Goal: Information Seeking & Learning: Learn about a topic

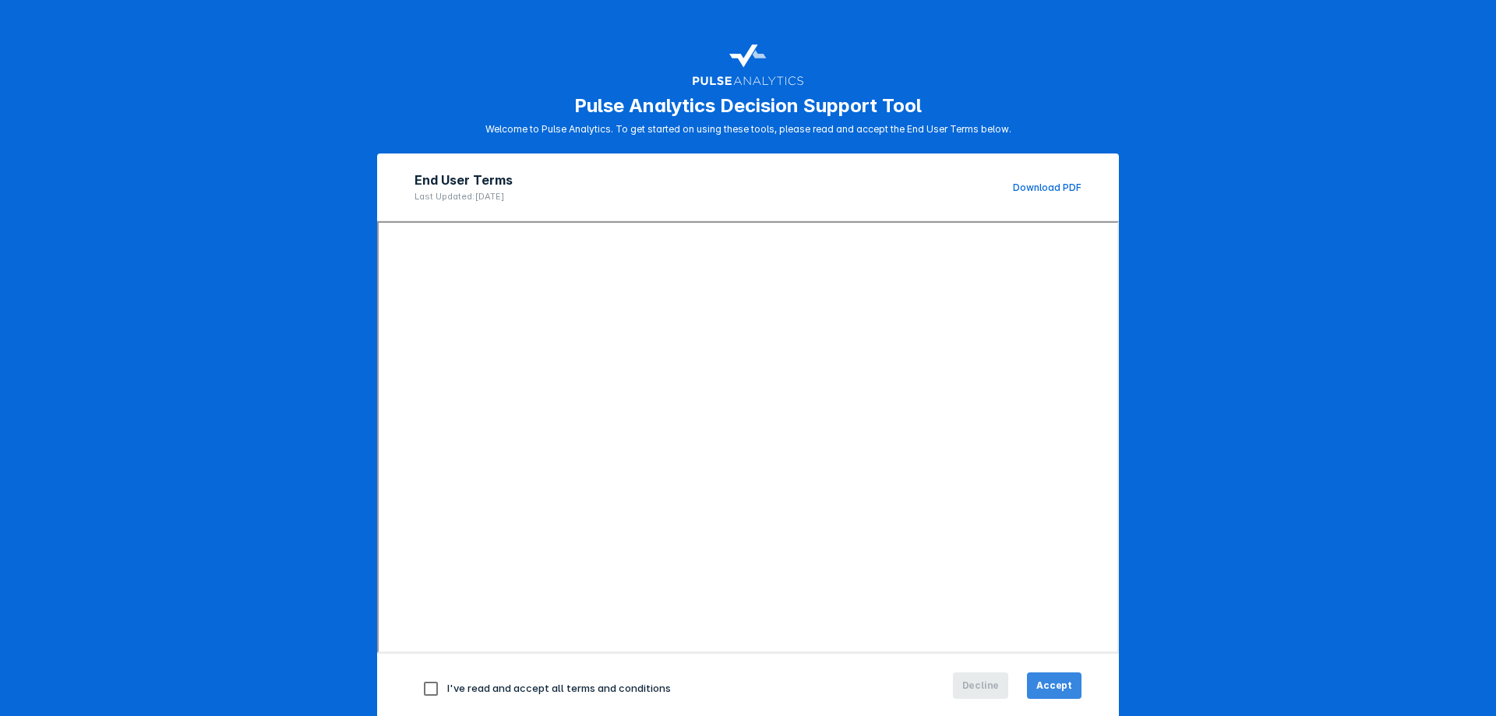
click at [1056, 684] on span "Accept" at bounding box center [1055, 686] width 36 height 14
click at [423, 689] on input "checkbox" at bounding box center [431, 689] width 33 height 33
checkbox input "true"
click at [1038, 677] on button "Accept" at bounding box center [1054, 686] width 55 height 26
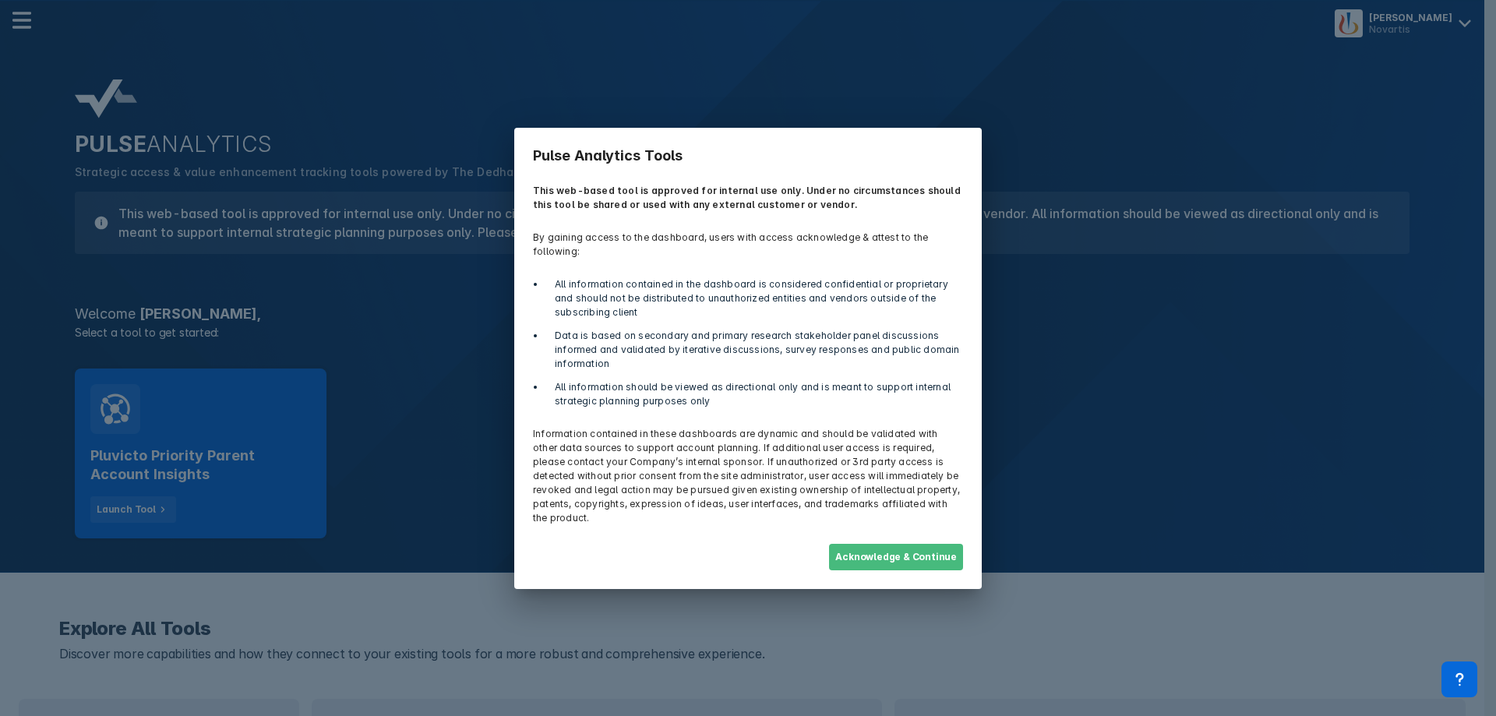
click at [902, 544] on button "Acknowledge & Continue" at bounding box center [896, 557] width 134 height 26
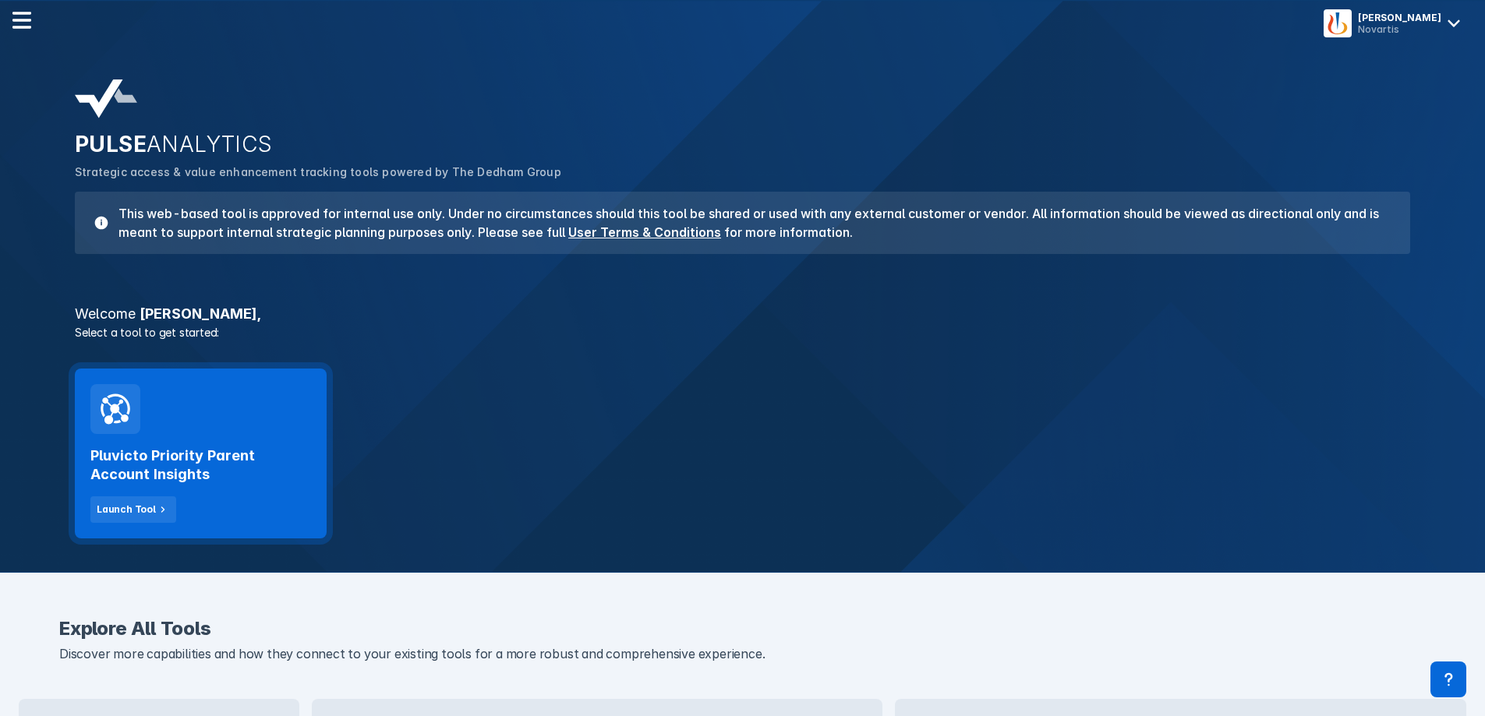
click at [200, 467] on h2 "Pluvicto Priority Parent Account Insights" at bounding box center [200, 465] width 221 height 37
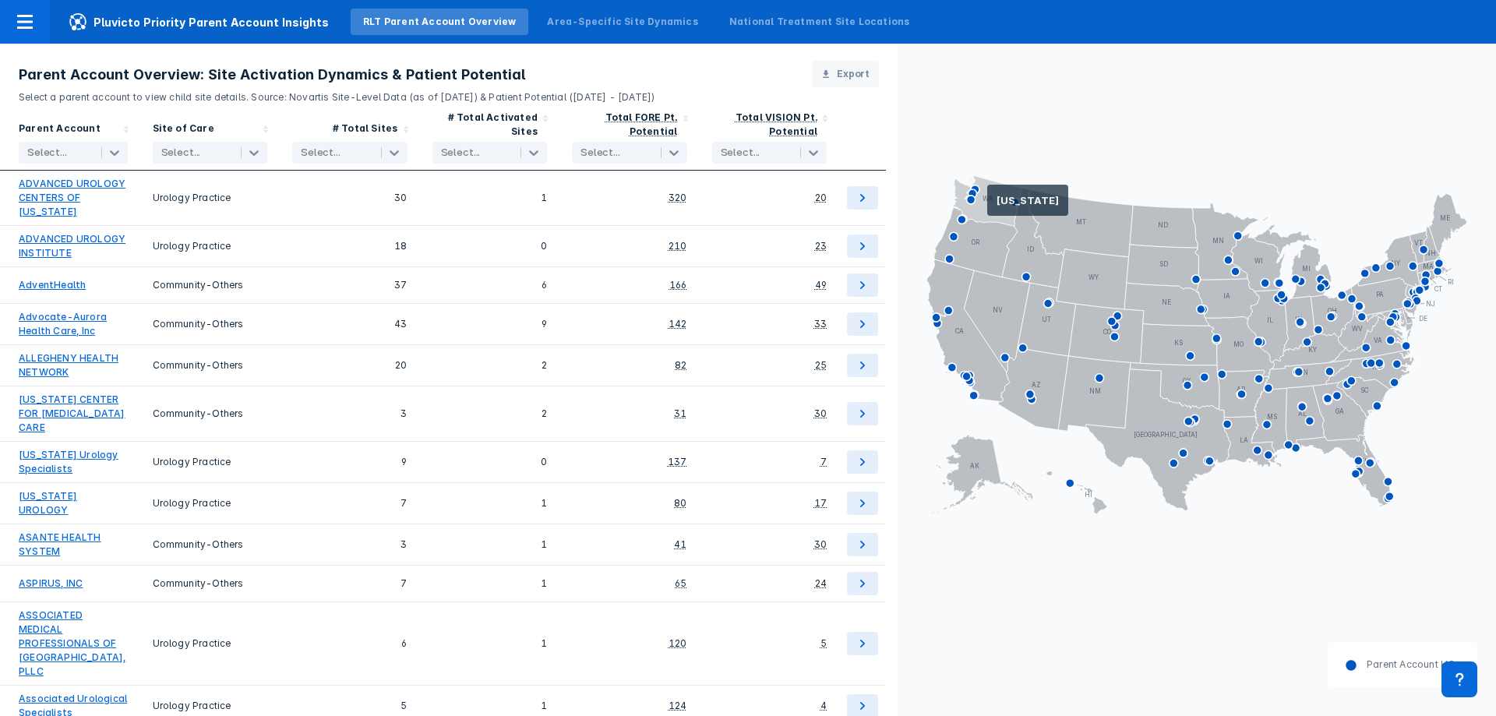
click at [987, 207] on icon at bounding box center [987, 200] width 69 height 51
click at [980, 192] on icon at bounding box center [975, 189] width 15 height 15
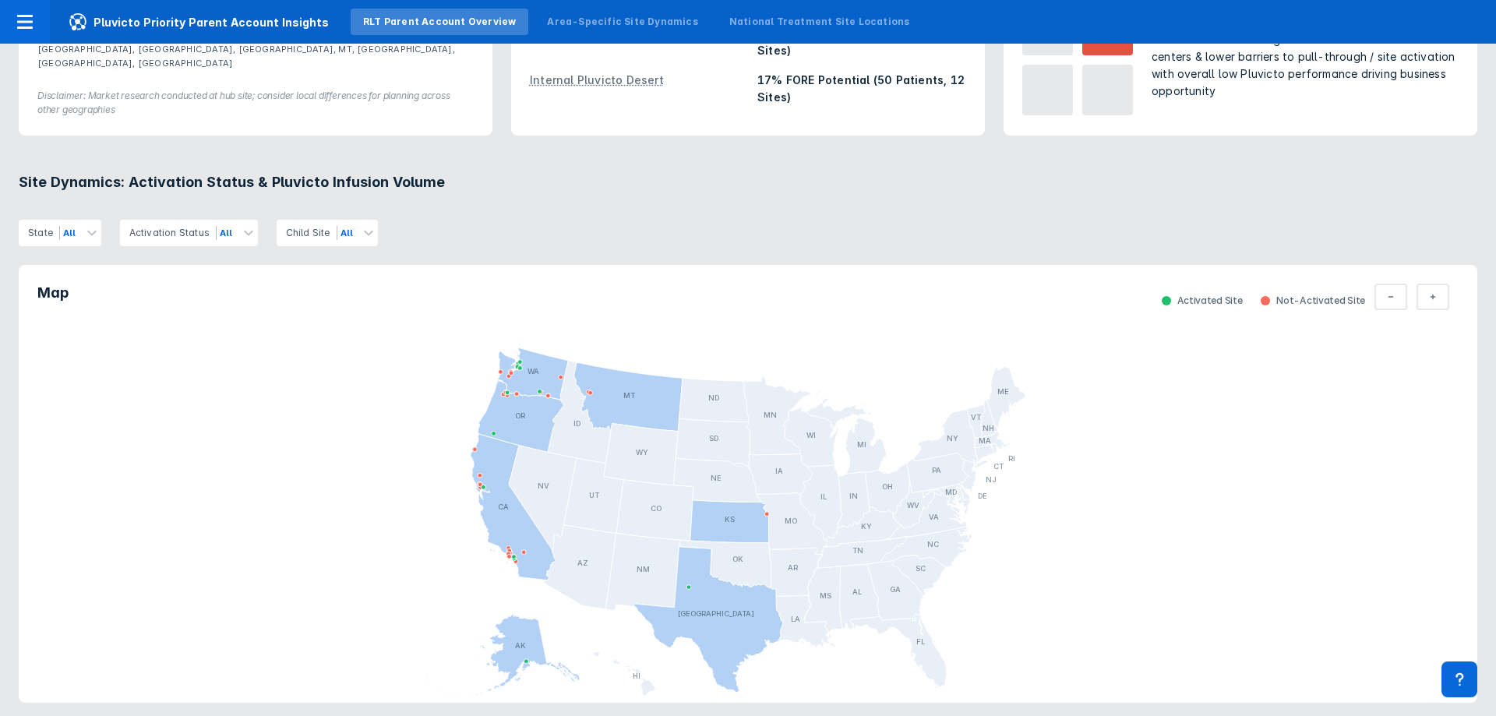
scroll to position [546, 0]
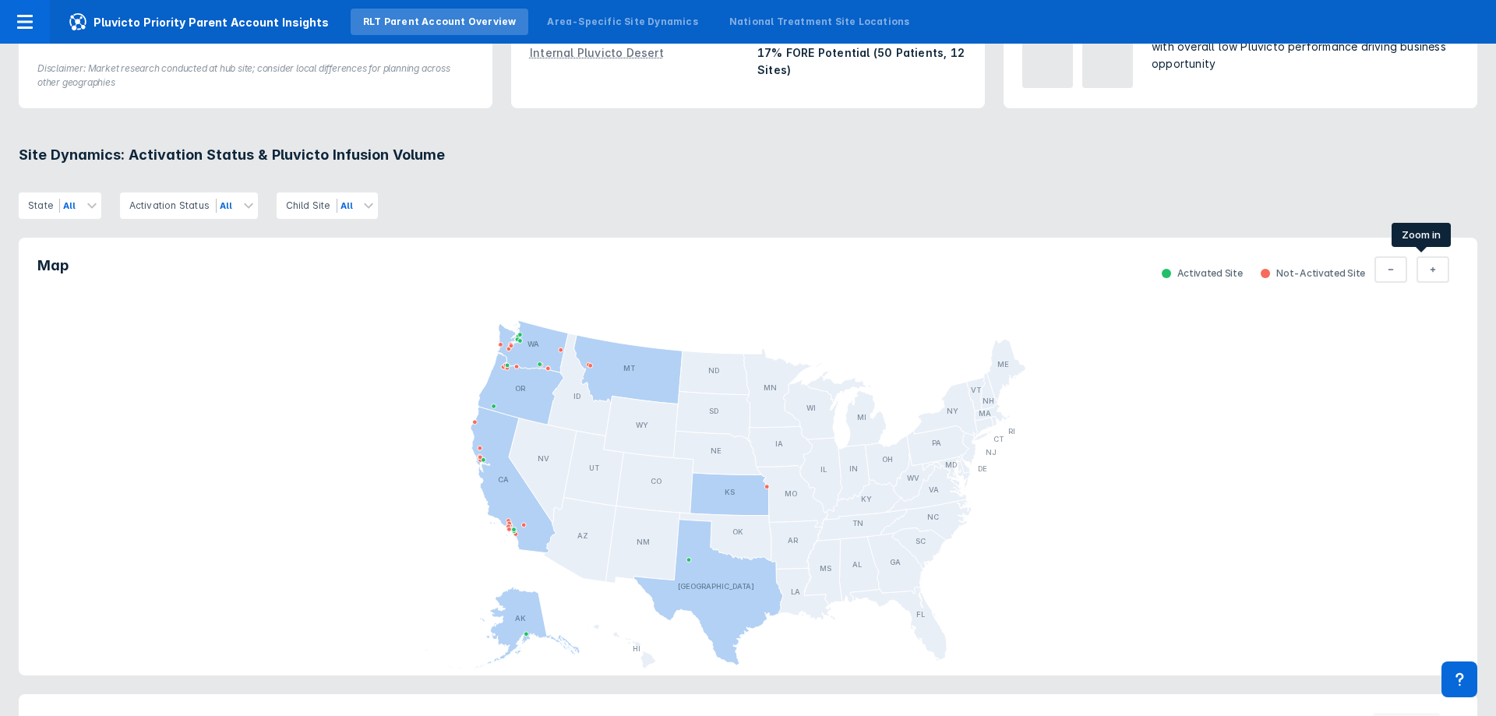
click at [1422, 260] on button "Total Parent" at bounding box center [1433, 269] width 33 height 26
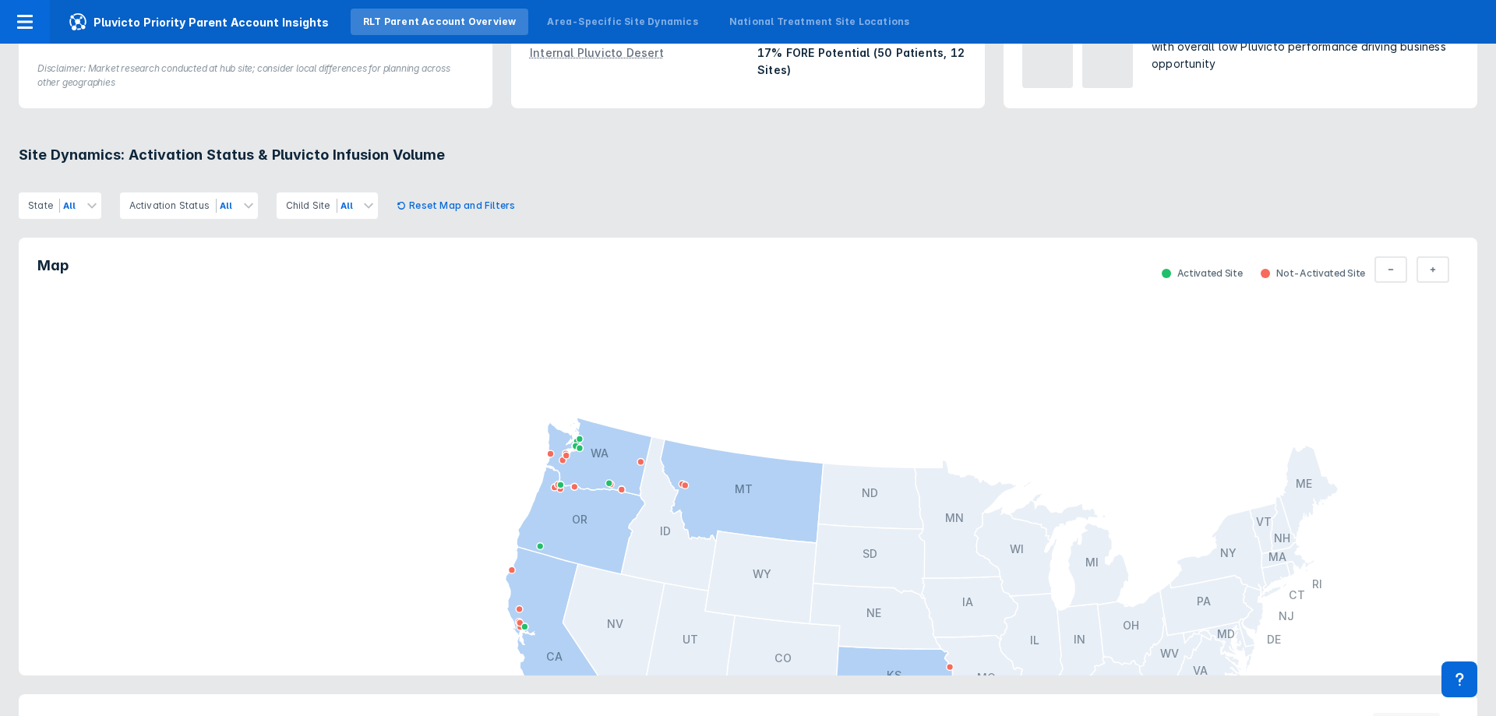
drag, startPoint x: 1134, startPoint y: 424, endPoint x: 1377, endPoint y: 716, distance: 380.2
click at [1377, 715] on html "Pluvicto Priority Parent Account Insights RLT Parent Account Overview Area-Spec…" at bounding box center [748, 358] width 1496 height 716
click at [1425, 273] on button "Total Parent" at bounding box center [1433, 269] width 33 height 26
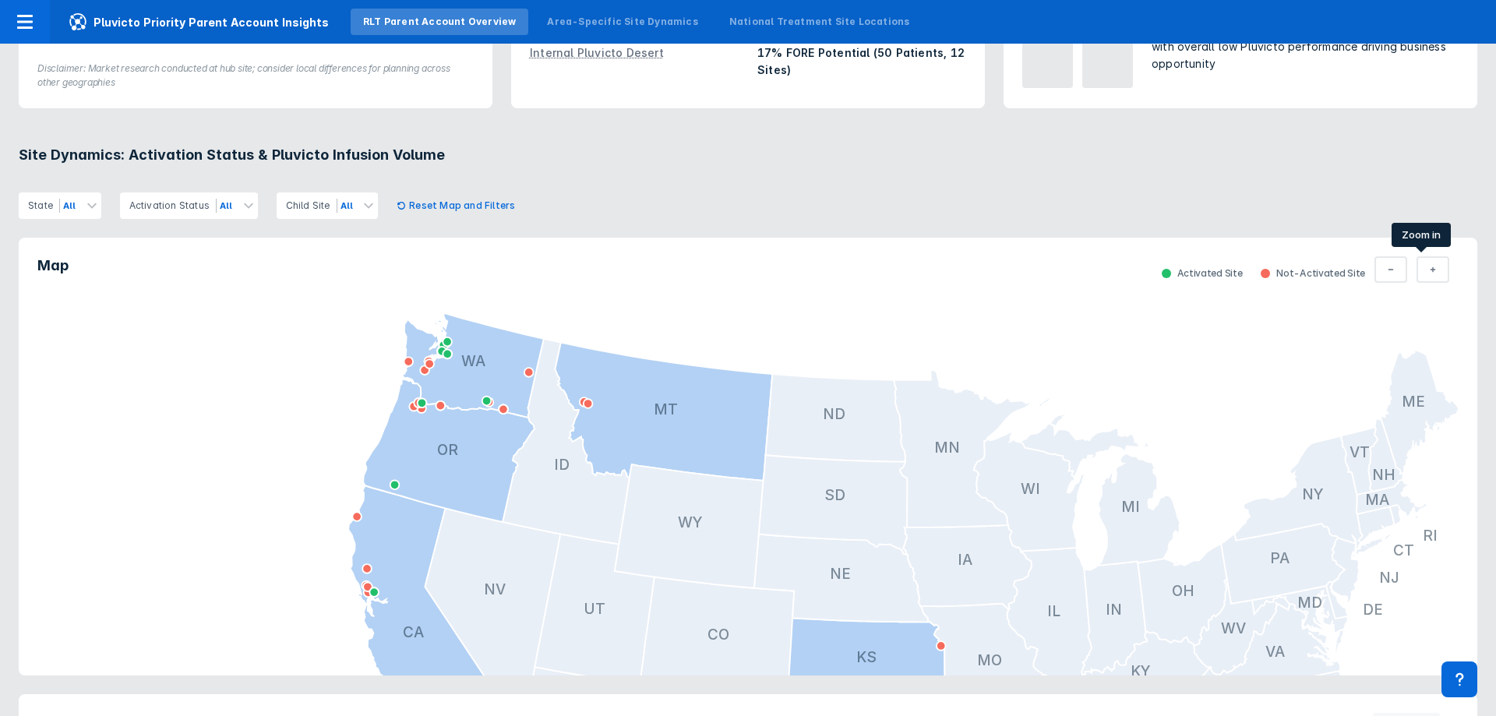
click at [1425, 273] on button "Total Parent" at bounding box center [1433, 269] width 33 height 26
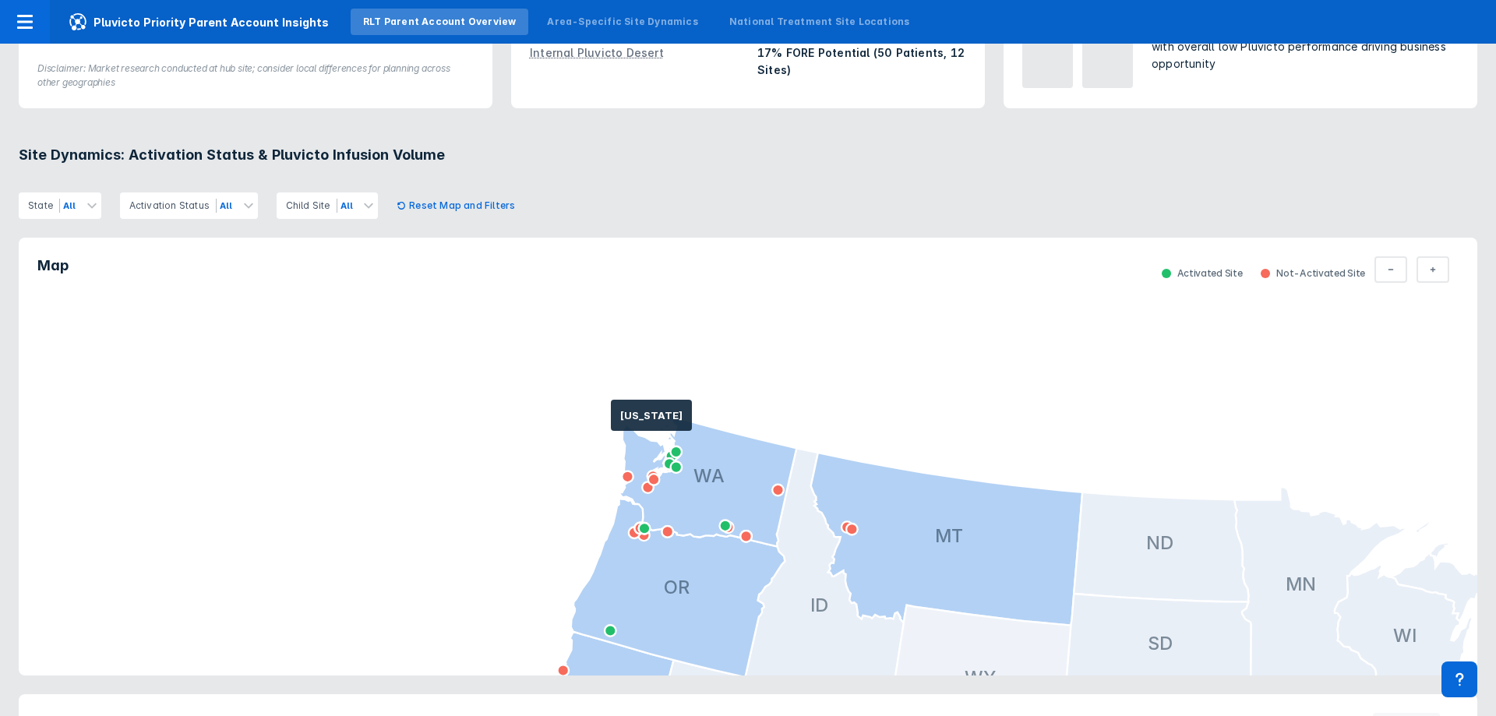
drag, startPoint x: 580, startPoint y: 401, endPoint x: 974, endPoint y: 620, distance: 451.5
click at [1430, 267] on icon at bounding box center [1433, 269] width 6 height 12
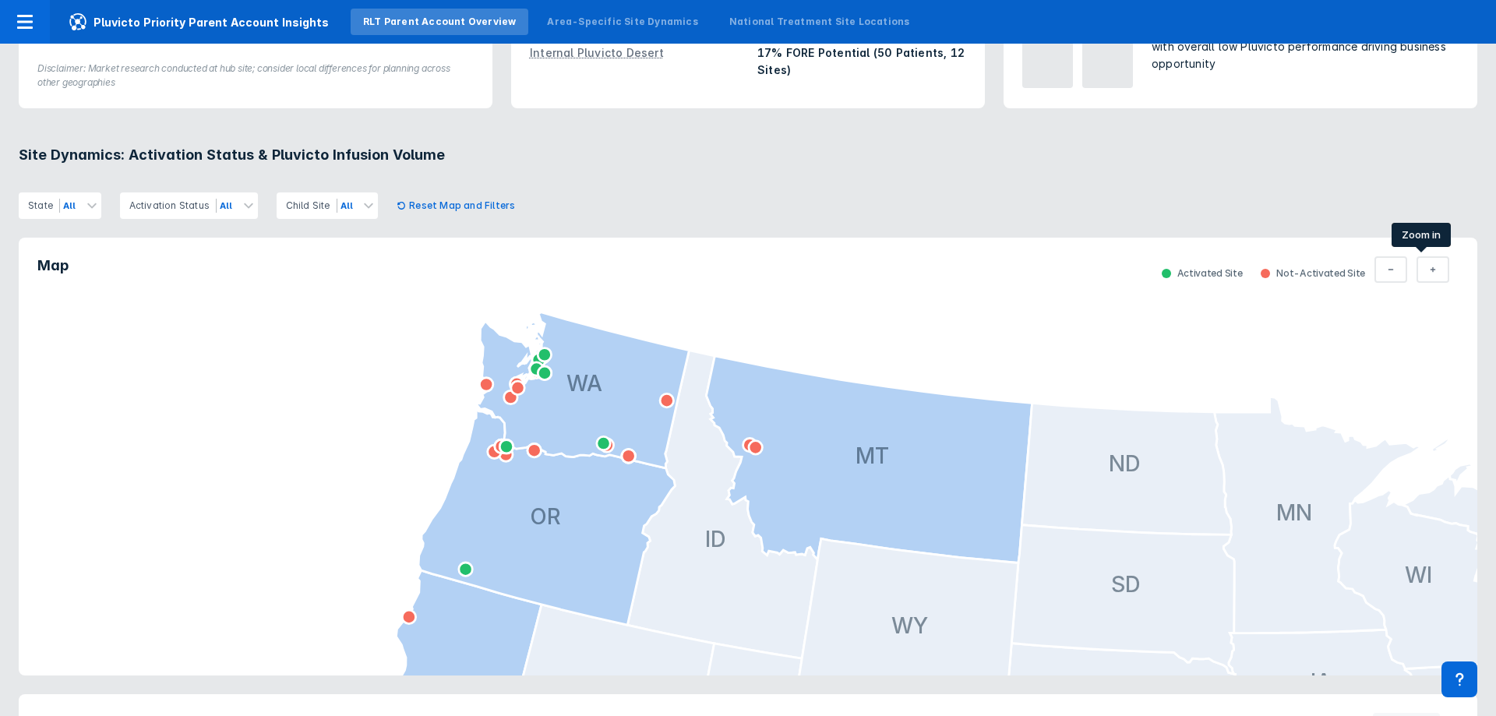
click at [1430, 267] on icon at bounding box center [1433, 269] width 6 height 12
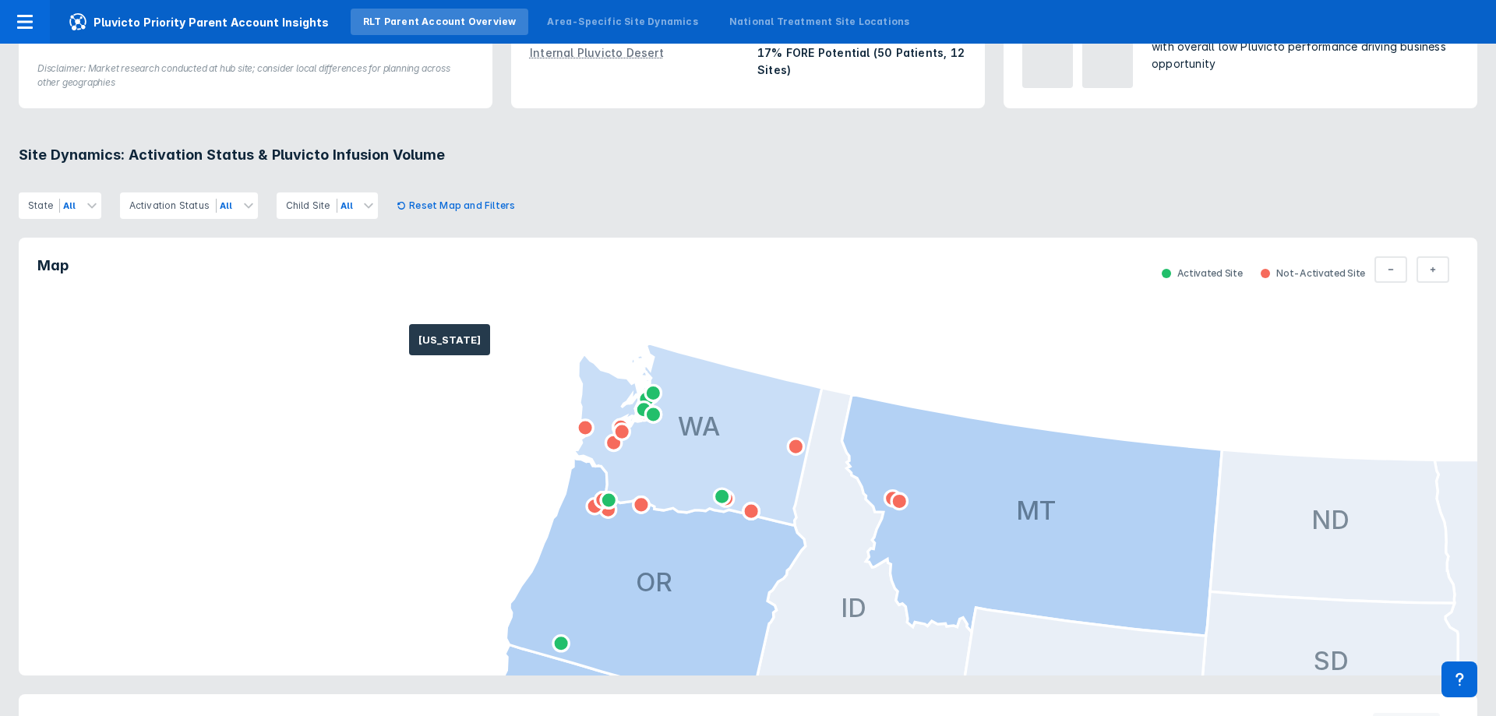
drag, startPoint x: 409, startPoint y: 346, endPoint x: 694, endPoint y: 514, distance: 331.2
click at [694, 514] on icon at bounding box center [696, 435] width 249 height 182
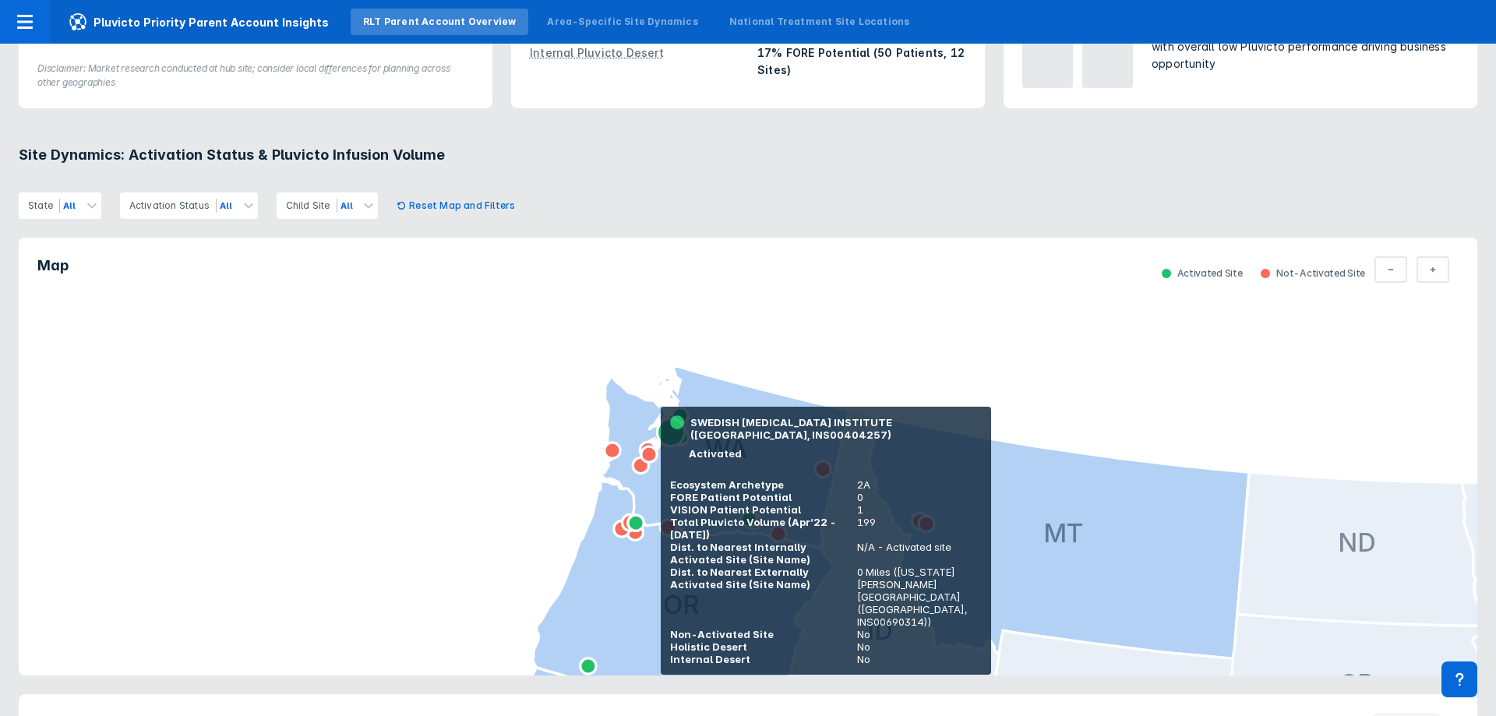
click at [659, 428] on icon at bounding box center [670, 432] width 27 height 27
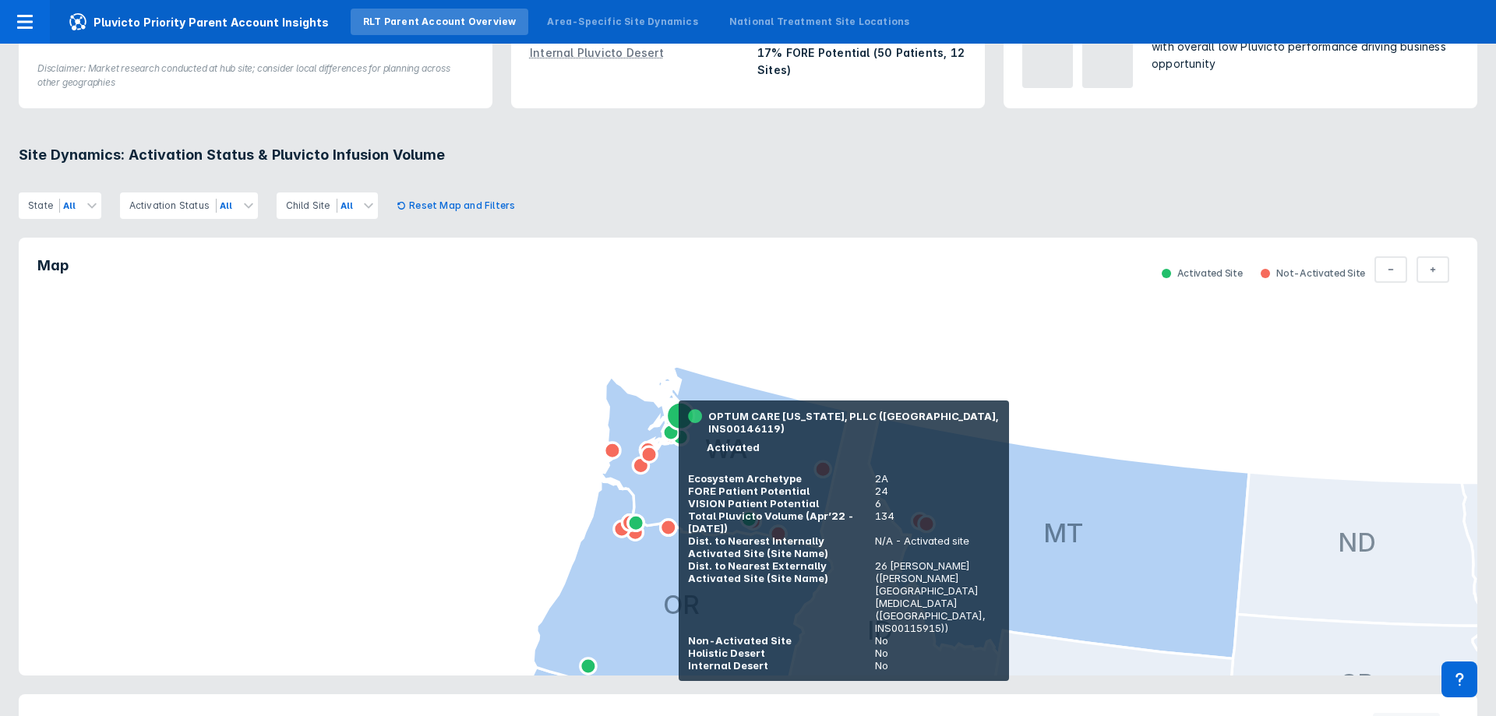
click at [680, 422] on icon at bounding box center [679, 415] width 27 height 27
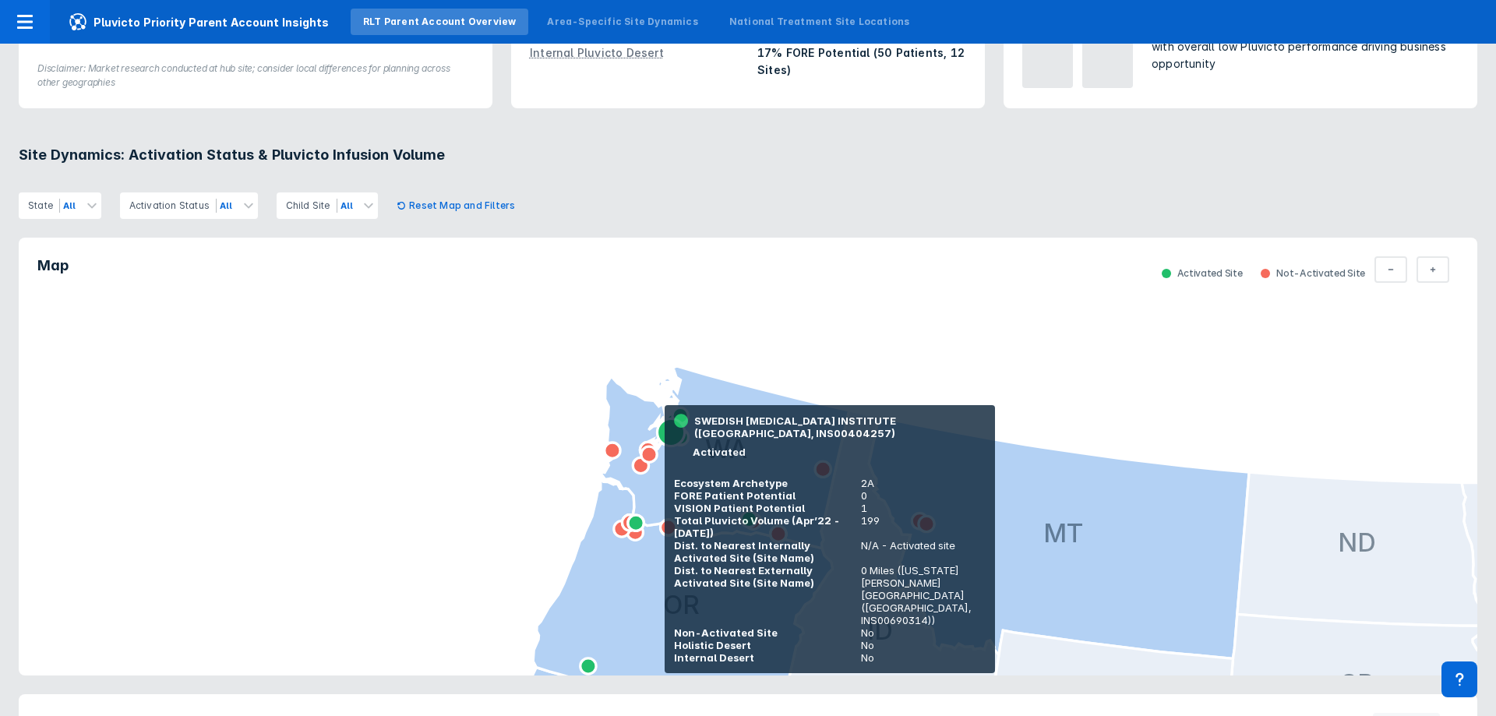
click at [664, 429] on icon at bounding box center [670, 432] width 27 height 27
